Goal: Task Accomplishment & Management: Use online tool/utility

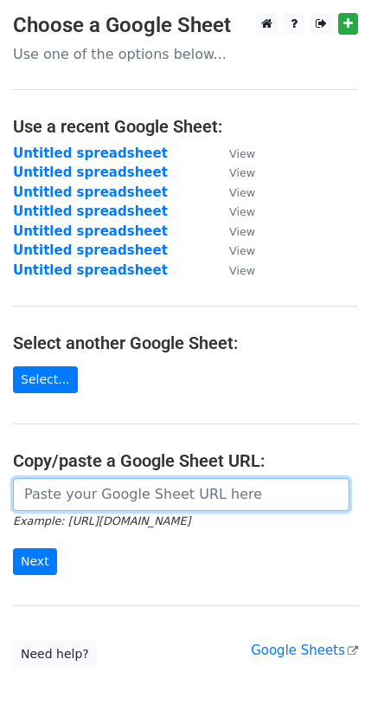
click at [69, 478] on input "url" at bounding box center [181, 494] width 337 height 33
paste input "[URL][DOMAIN_NAME]"
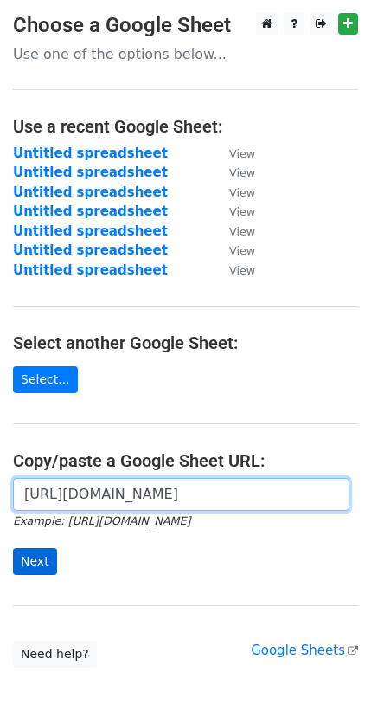
type input "[URL][DOMAIN_NAME]"
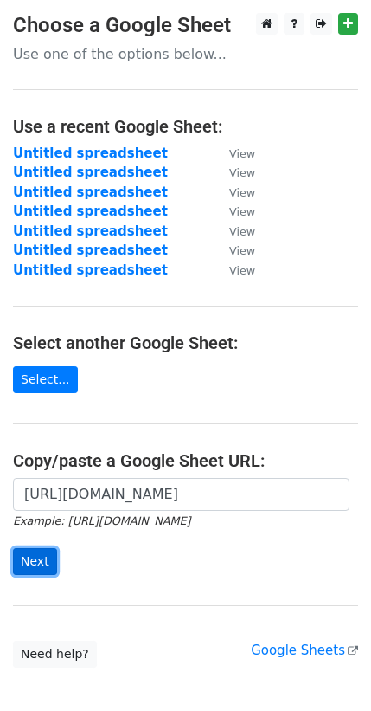
scroll to position [0, 0]
click at [31, 548] on input "Next" at bounding box center [35, 561] width 44 height 27
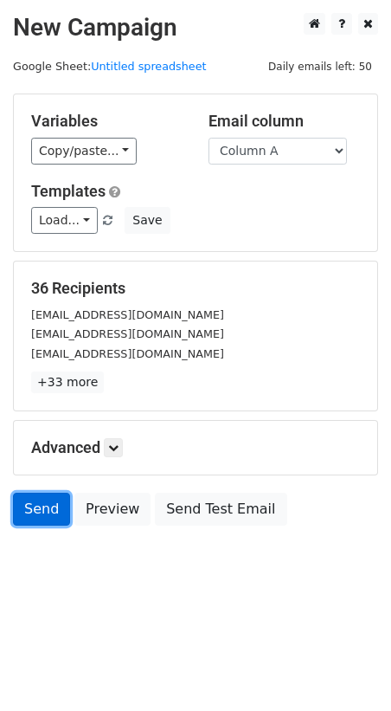
click at [34, 493] on link "Send" at bounding box center [41, 509] width 57 height 33
